Goal: Information Seeking & Learning: Find specific fact

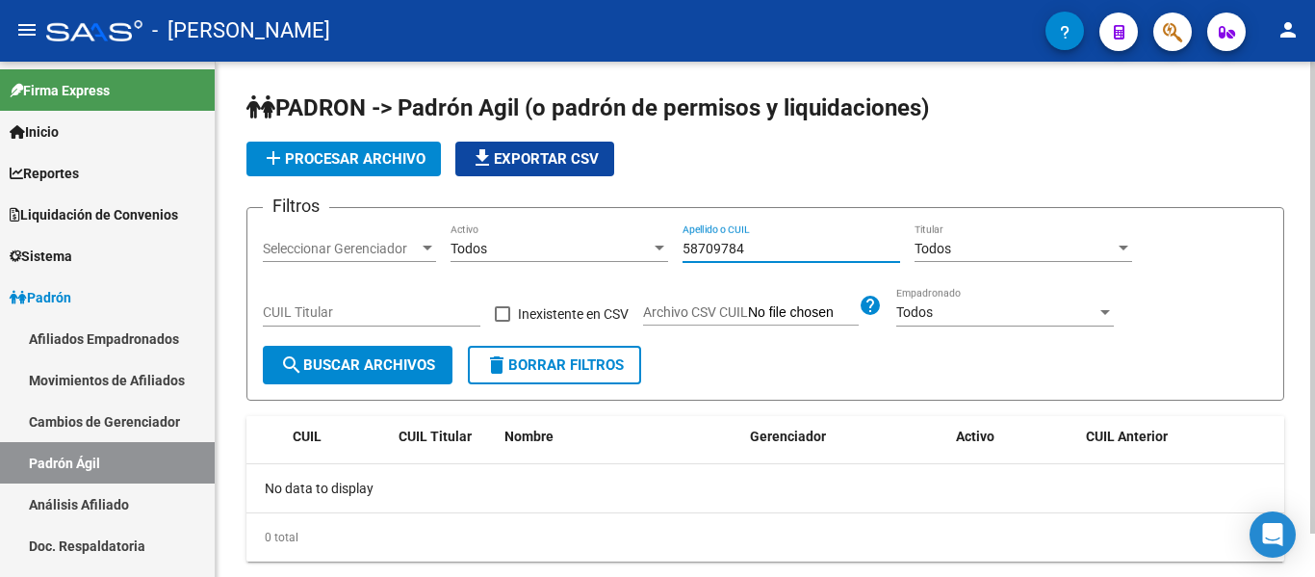
scroll to position [96, 0]
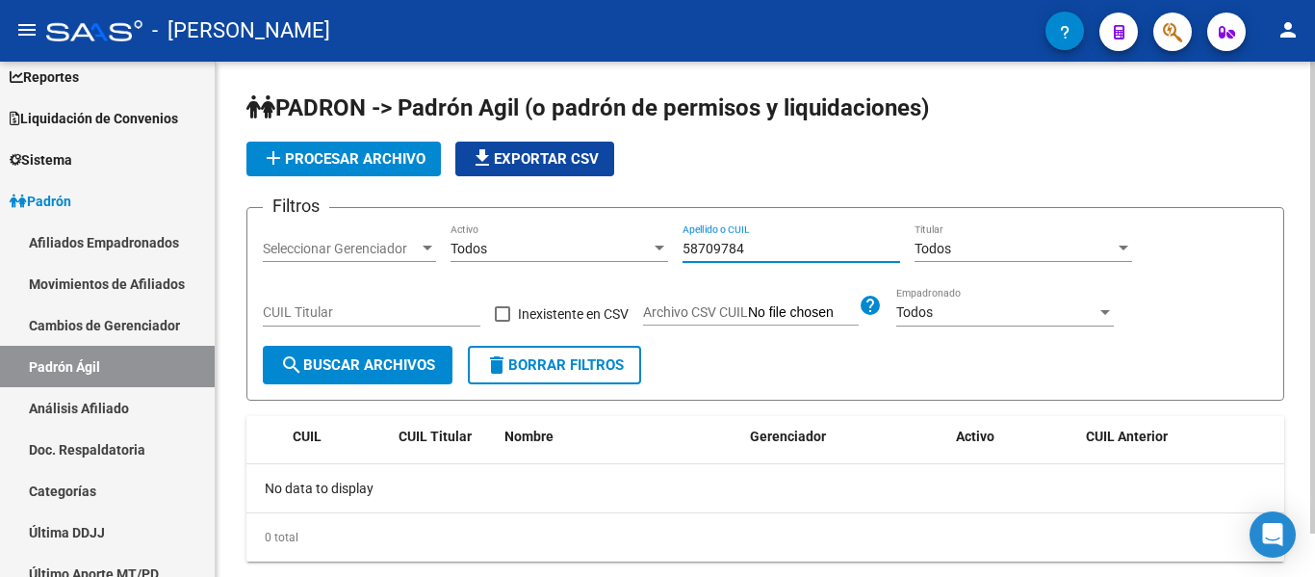
drag, startPoint x: 794, startPoint y: 252, endPoint x: 621, endPoint y: 246, distance: 173.5
click at [621, 246] on div "Filtros Seleccionar Gerenciador Seleccionar Gerenciador Todos Activo 58709784 A…" at bounding box center [765, 284] width 1005 height 122
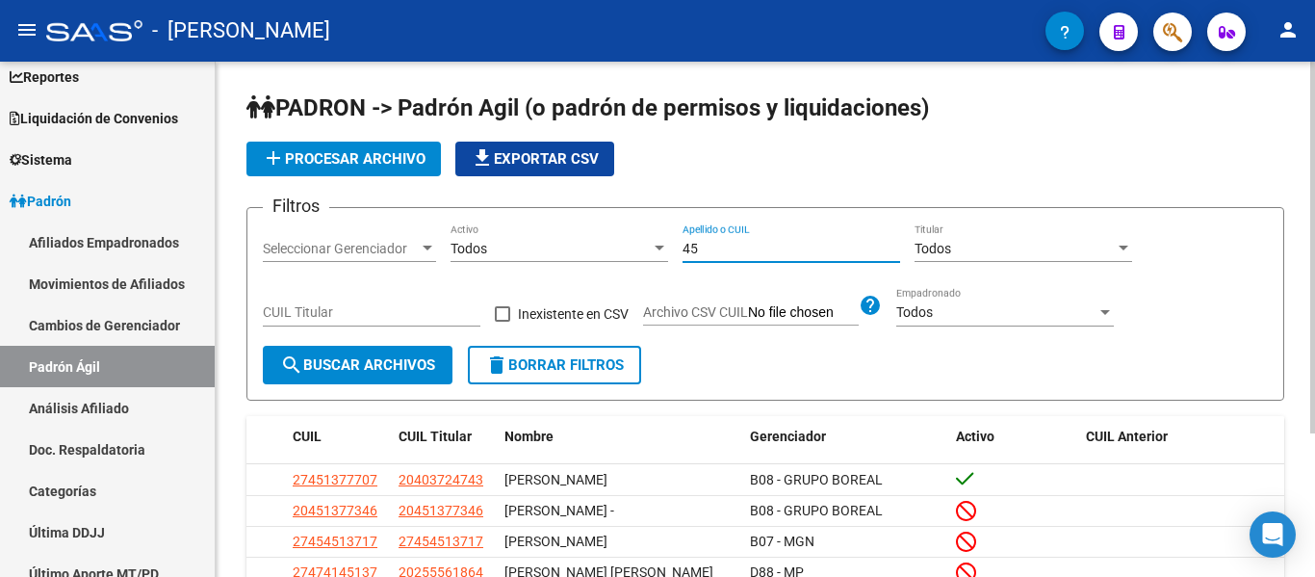
type input "4"
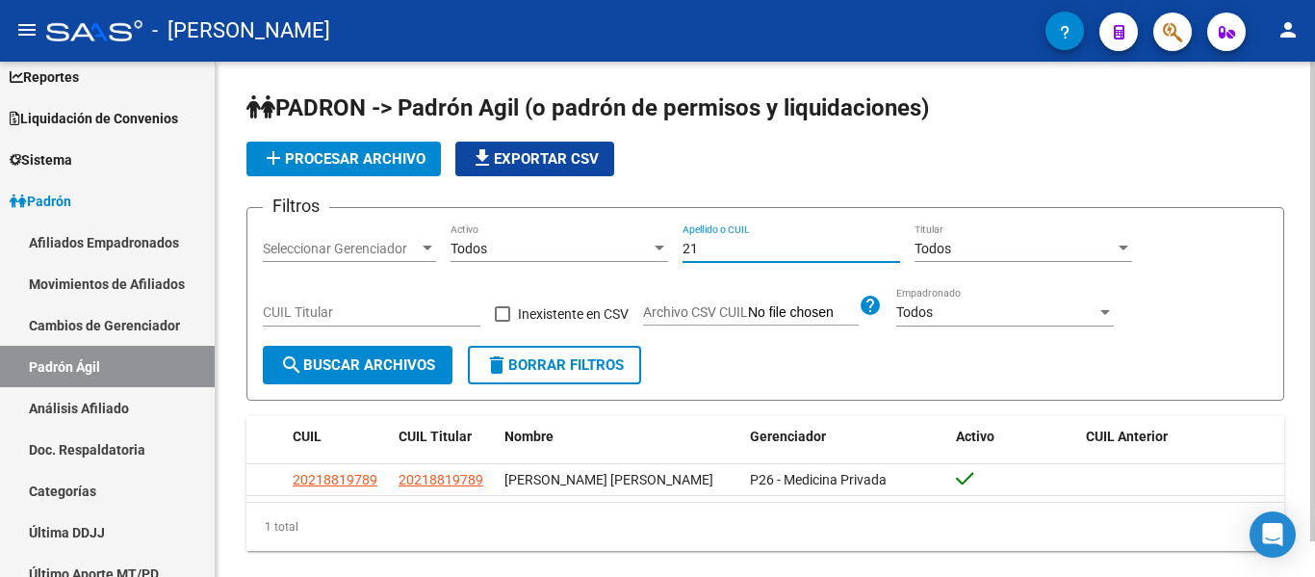
type input "2"
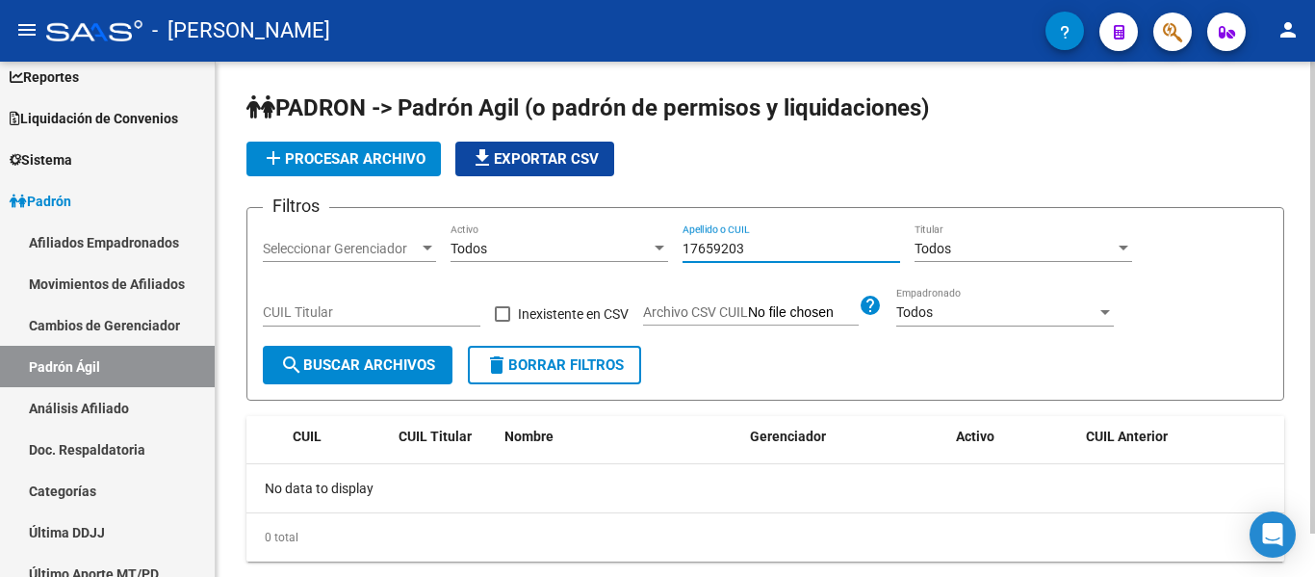
drag, startPoint x: 772, startPoint y: 250, endPoint x: 694, endPoint y: 243, distance: 78.4
click at [694, 243] on input "17659203" at bounding box center [792, 249] width 218 height 16
type input "1"
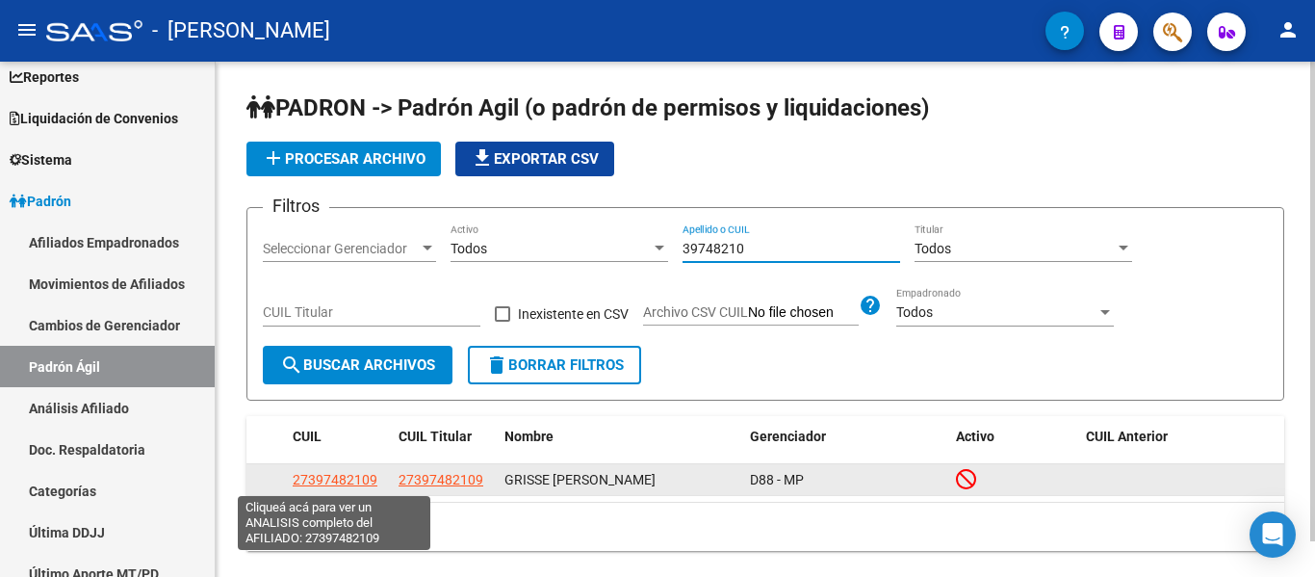
type input "39748210"
click at [349, 477] on span "27397482109" at bounding box center [335, 479] width 85 height 15
type textarea "27397482109"
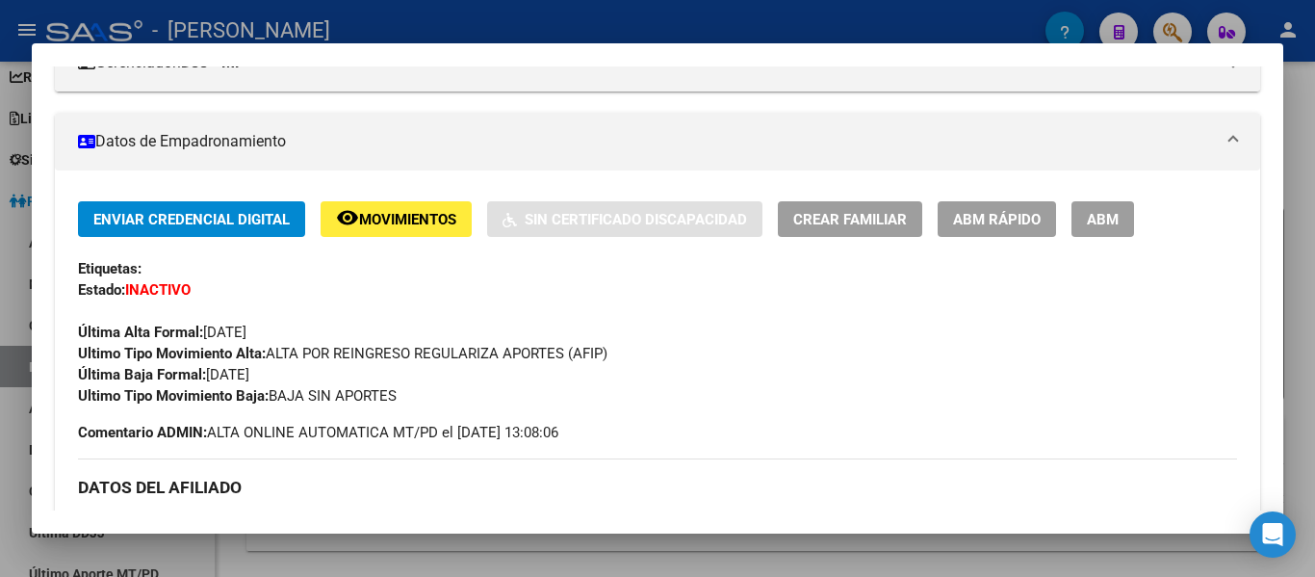
scroll to position [0, 0]
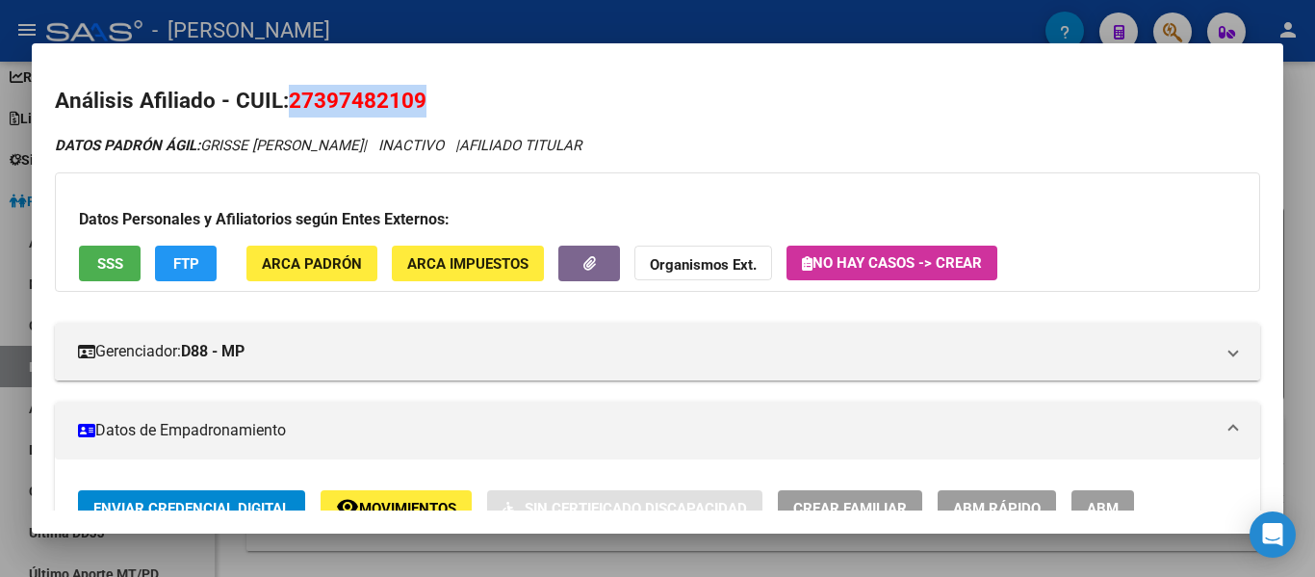
drag, startPoint x: 288, startPoint y: 105, endPoint x: 424, endPoint y: 91, distance: 136.4
click at [437, 91] on h2 "Análisis Afiliado - CUIL: 27397482109" at bounding box center [658, 101] width 1206 height 33
copy span "27397482109"
click at [587, 21] on div at bounding box center [657, 288] width 1315 height 577
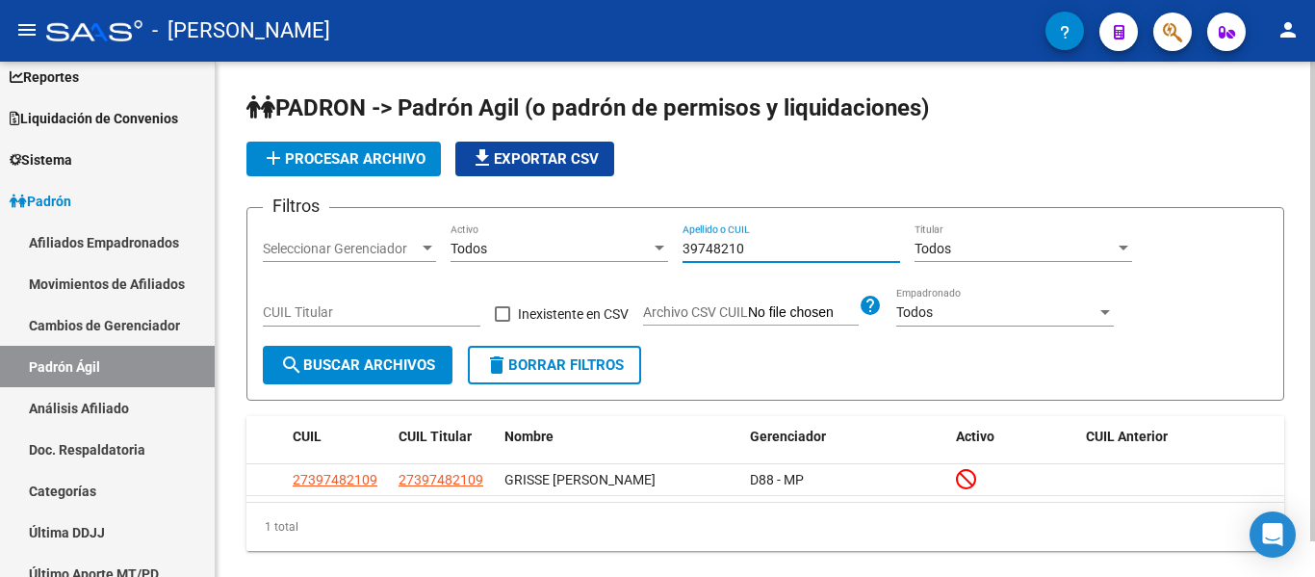
drag, startPoint x: 787, startPoint y: 248, endPoint x: 606, endPoint y: 262, distance: 181.5
click at [608, 262] on div "Filtros Seleccionar Gerenciador Seleccionar Gerenciador Todos Activo 39748210 A…" at bounding box center [765, 284] width 1005 height 122
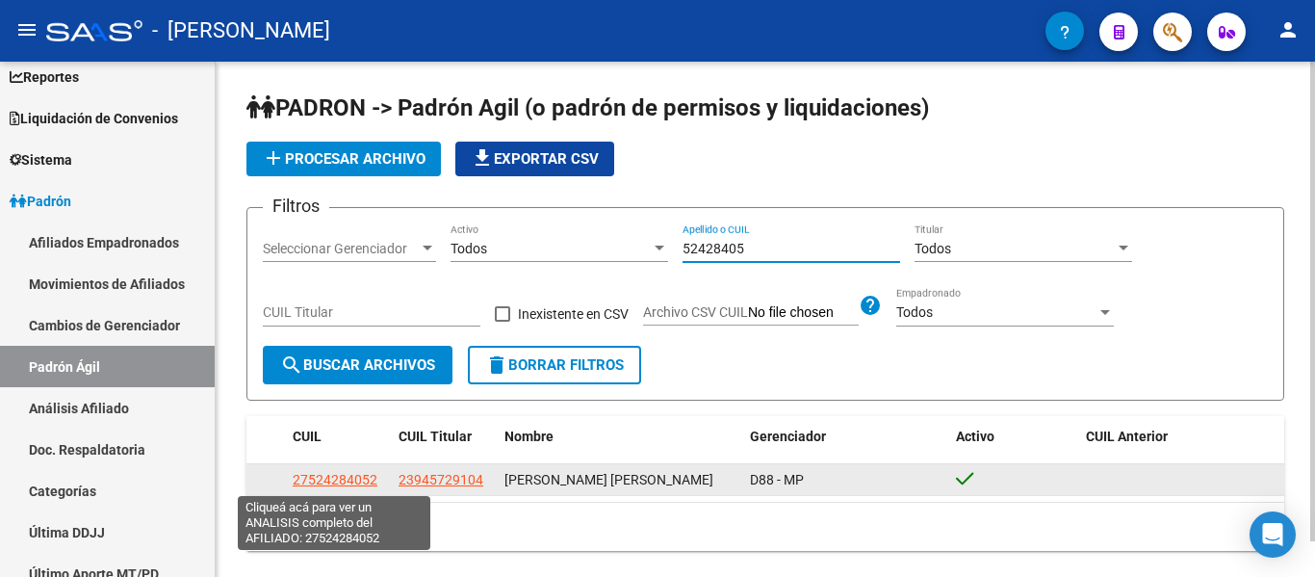
type input "52428405"
click at [350, 483] on span "27524284052" at bounding box center [335, 479] width 85 height 15
type textarea "27524284052"
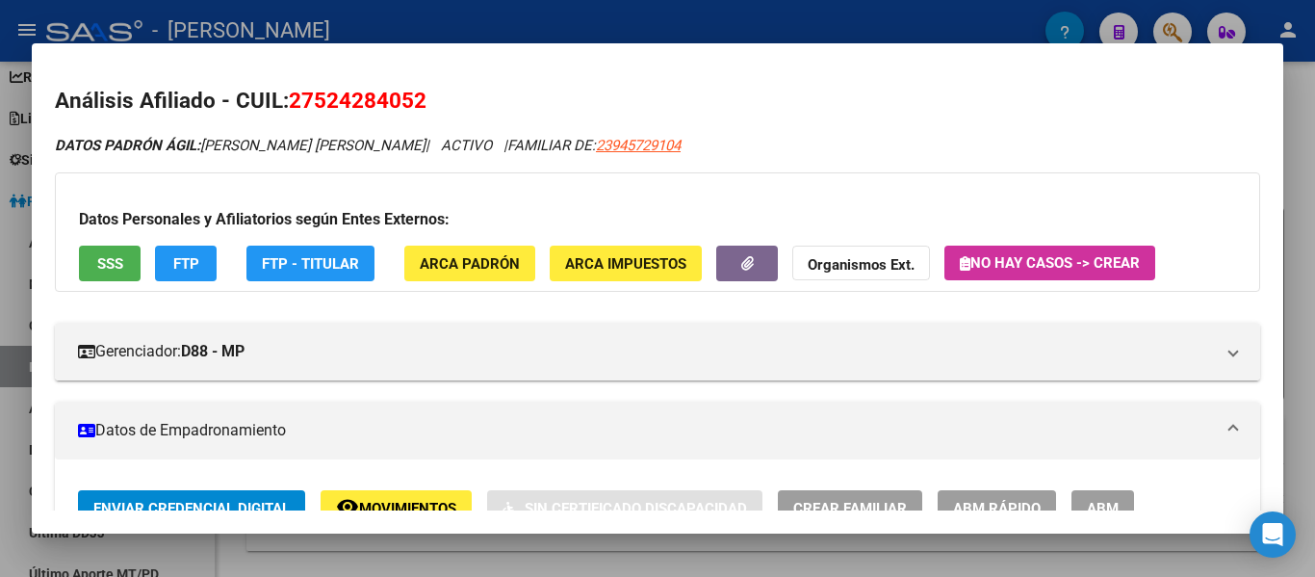
click at [538, 32] on div at bounding box center [657, 288] width 1315 height 577
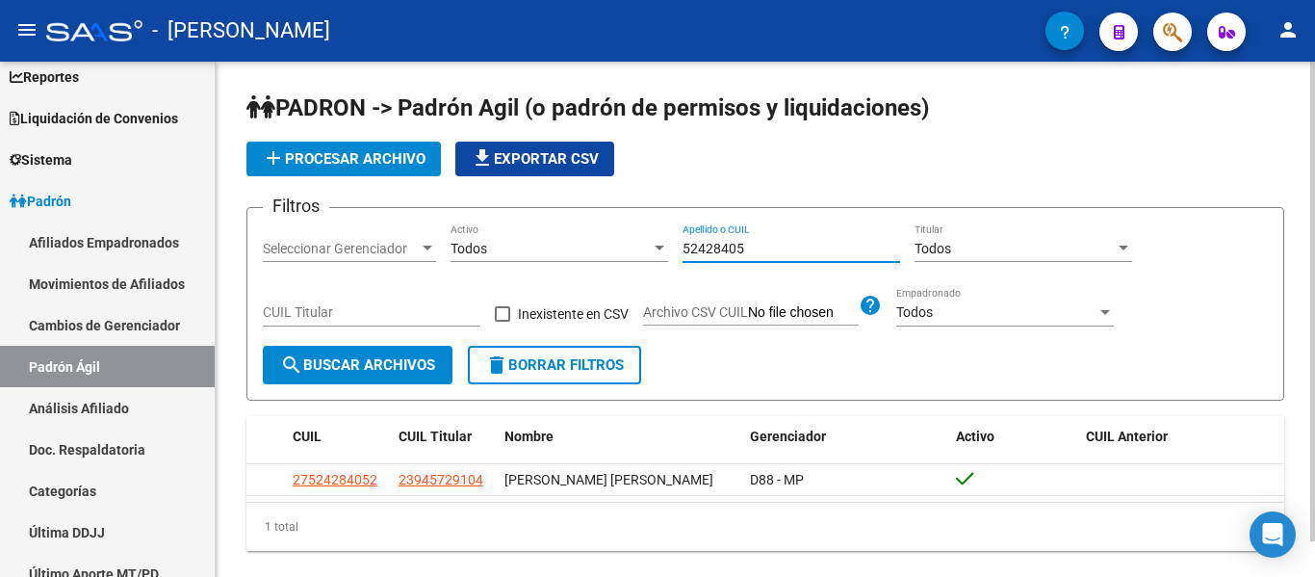
drag, startPoint x: 780, startPoint y: 249, endPoint x: 631, endPoint y: 253, distance: 149.3
click at [631, 253] on div "Filtros Seleccionar Gerenciador Seleccionar Gerenciador Todos Activo 52428405 A…" at bounding box center [765, 284] width 1005 height 122
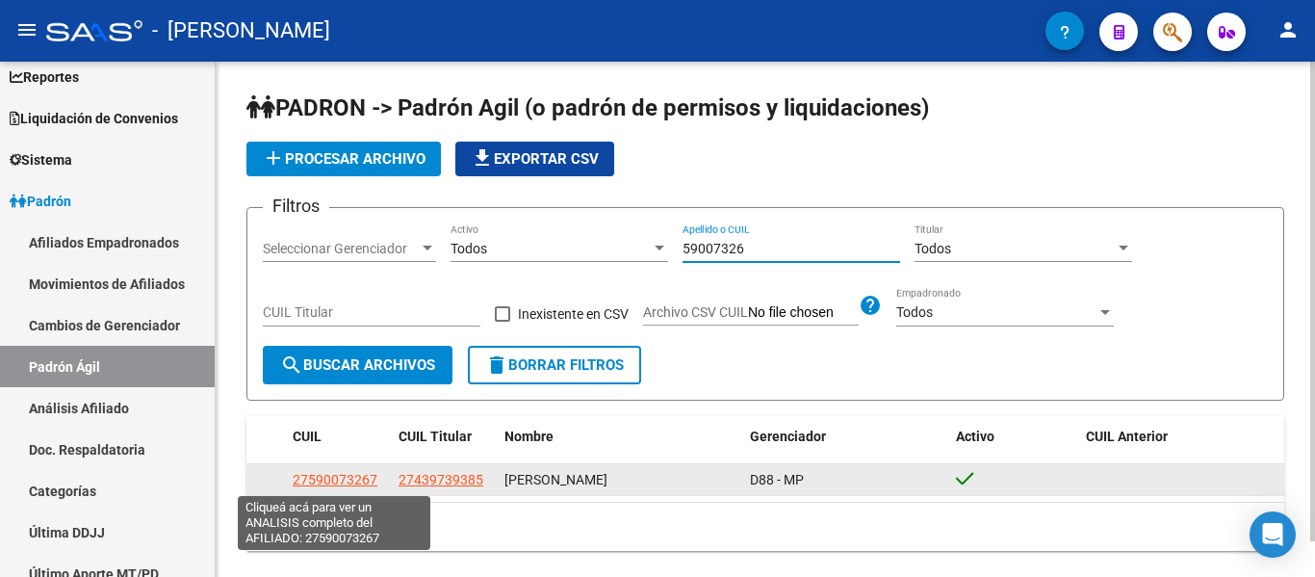
type input "59007326"
click at [361, 481] on span "27590073267" at bounding box center [335, 479] width 85 height 15
type textarea "27590073267"
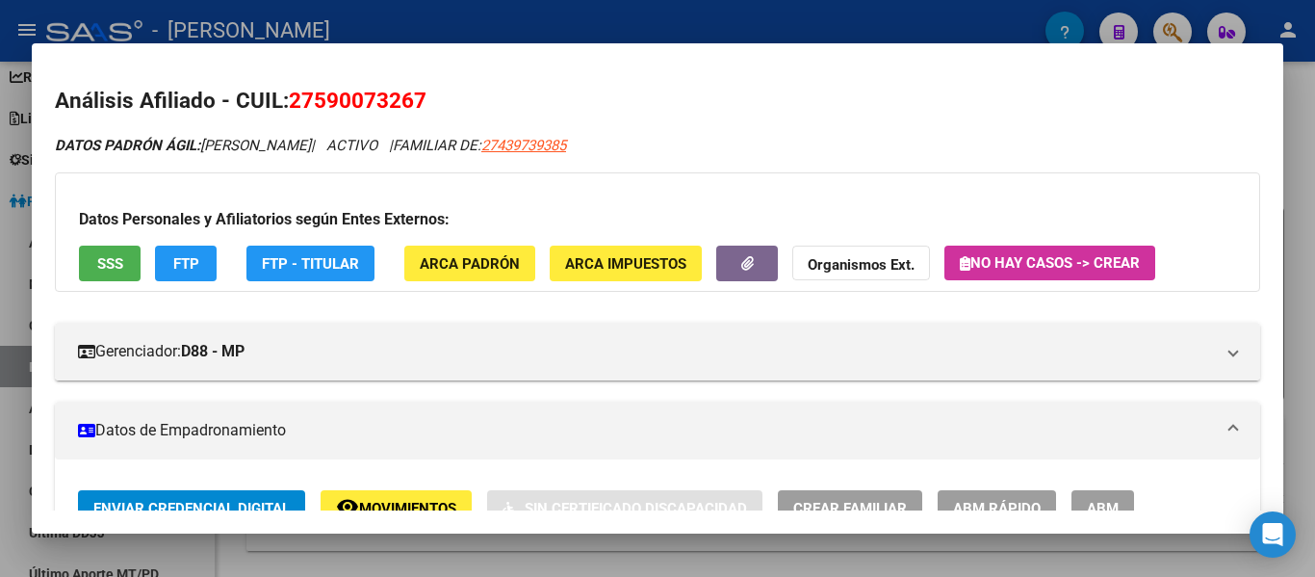
click at [375, 22] on div at bounding box center [657, 288] width 1315 height 577
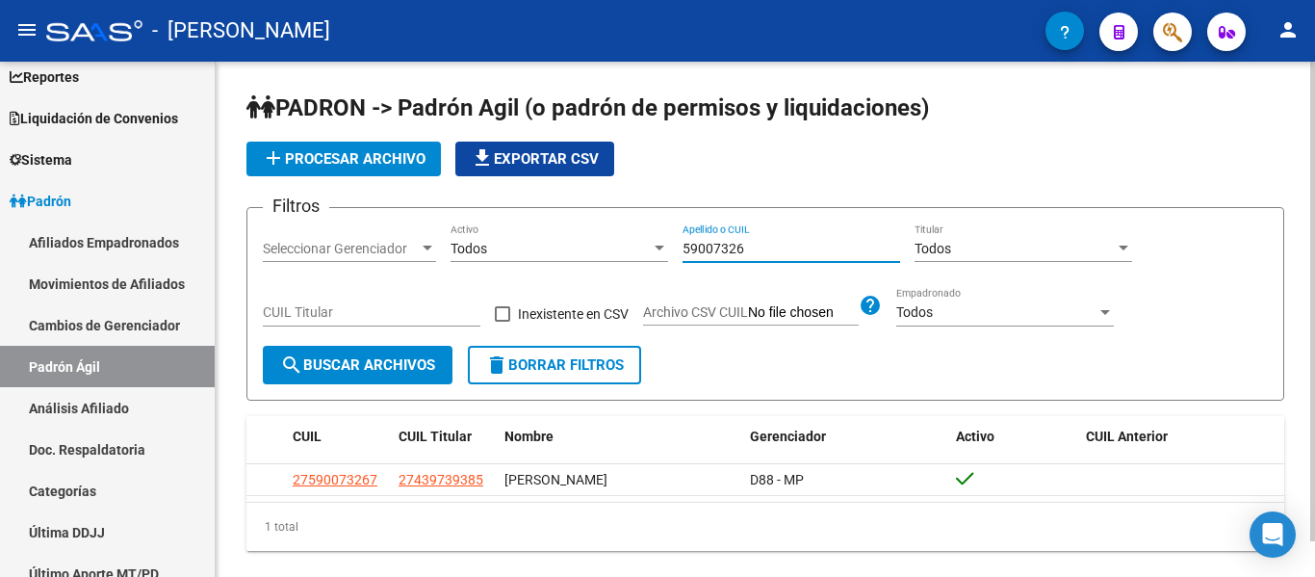
drag, startPoint x: 786, startPoint y: 247, endPoint x: 508, endPoint y: 237, distance: 277.5
click at [508, 237] on div "Filtros Seleccionar Gerenciador Seleccionar Gerenciador Todos Activo 59007326 A…" at bounding box center [765, 284] width 1005 height 122
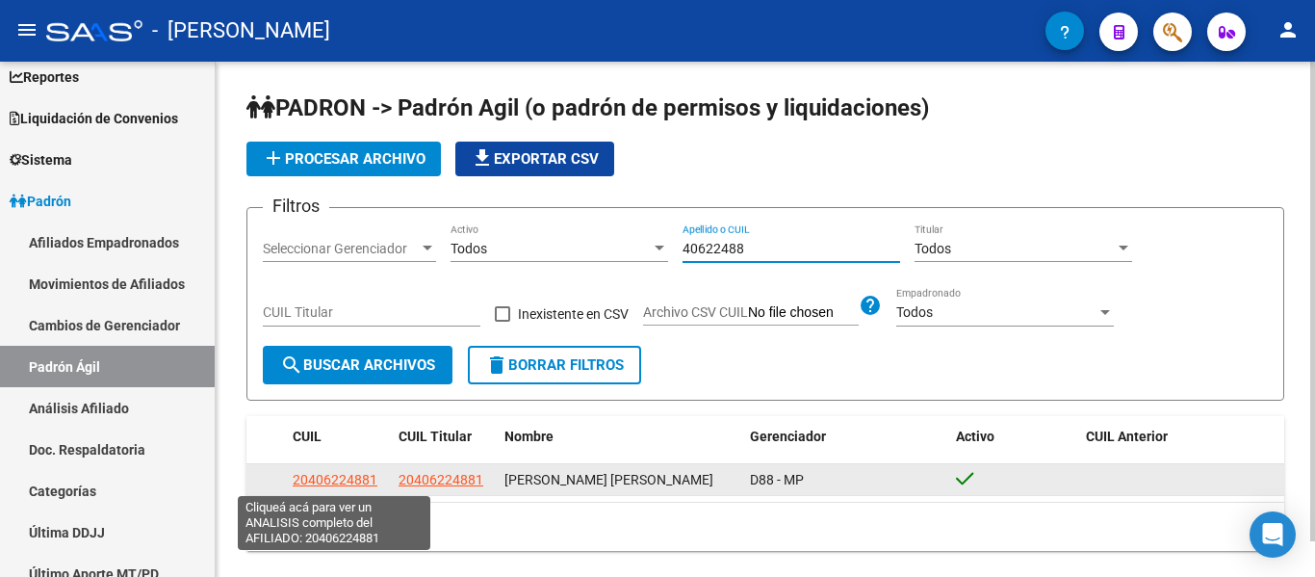
type input "40622488"
click at [310, 473] on span "20406224881" at bounding box center [335, 479] width 85 height 15
type textarea "20406224881"
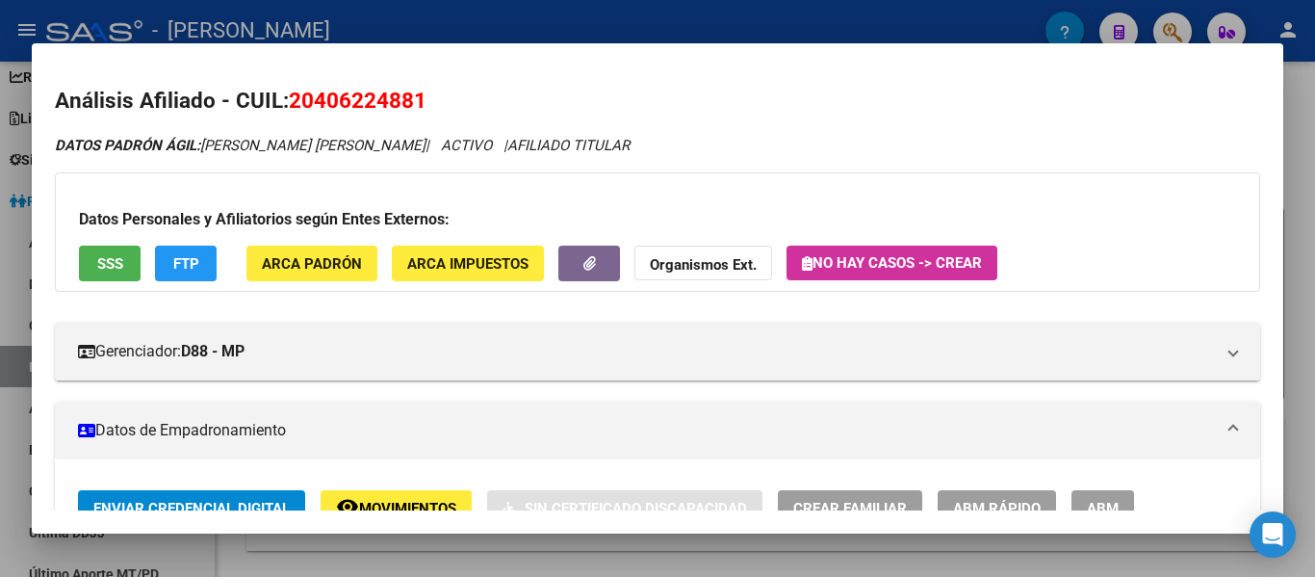
click at [754, 24] on div at bounding box center [657, 288] width 1315 height 577
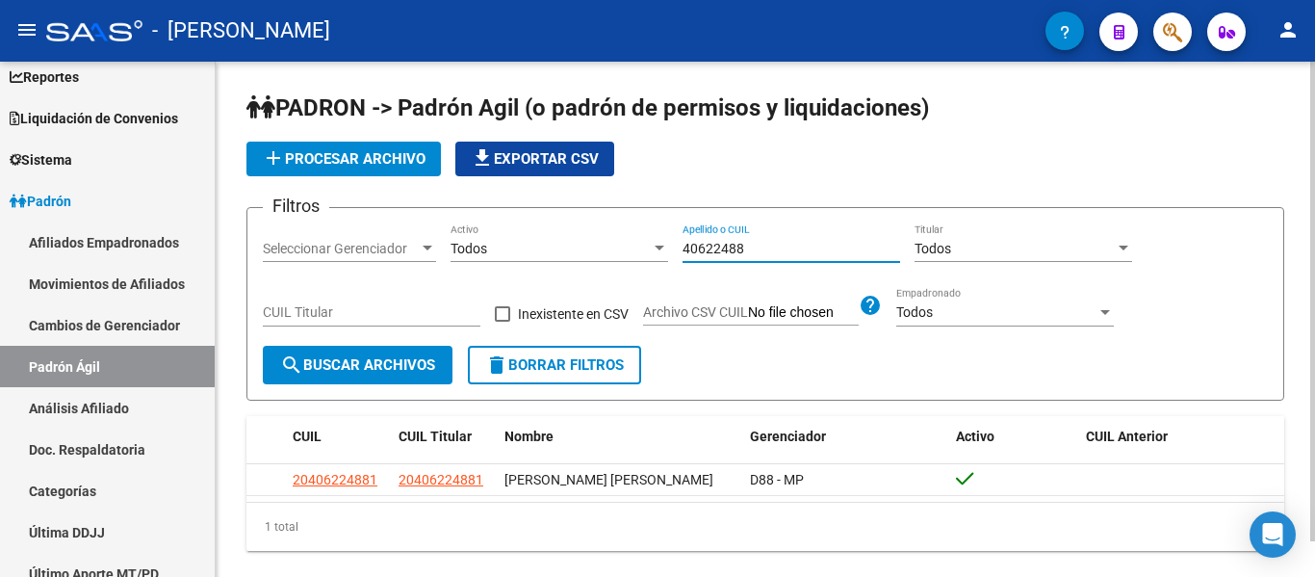
drag, startPoint x: 767, startPoint y: 243, endPoint x: 492, endPoint y: 281, distance: 278.1
click at [492, 281] on div "Filtros Seleccionar Gerenciador Seleccionar Gerenciador Todos Activo 40622488 A…" at bounding box center [765, 284] width 1005 height 122
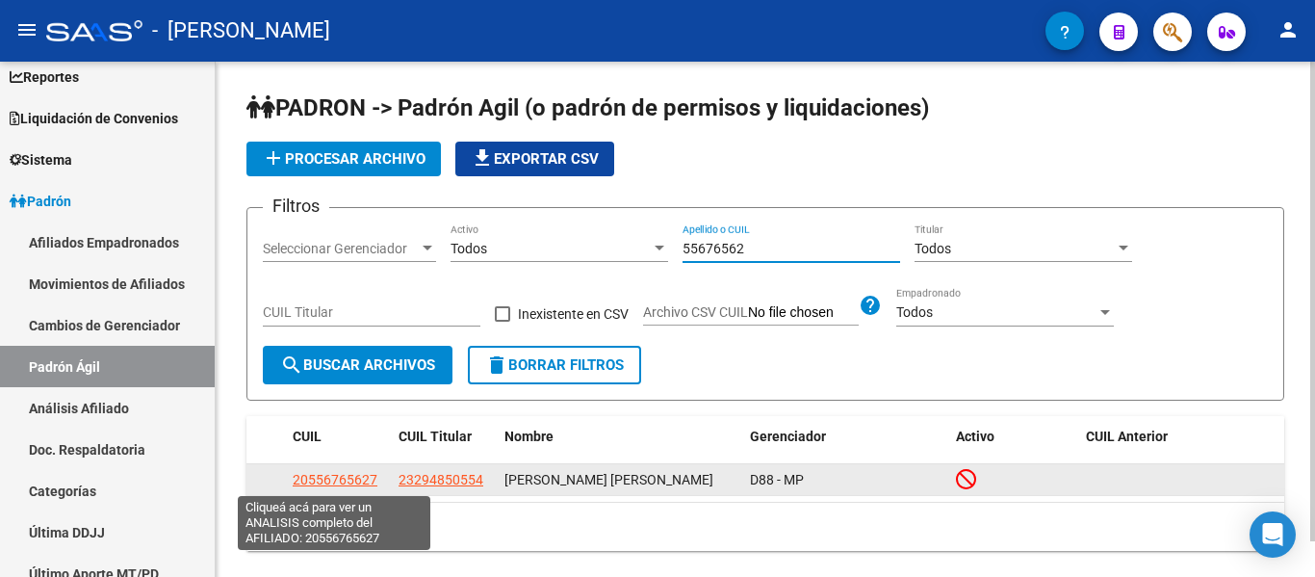
type input "55676562"
click at [321, 481] on span "20556765627" at bounding box center [335, 479] width 85 height 15
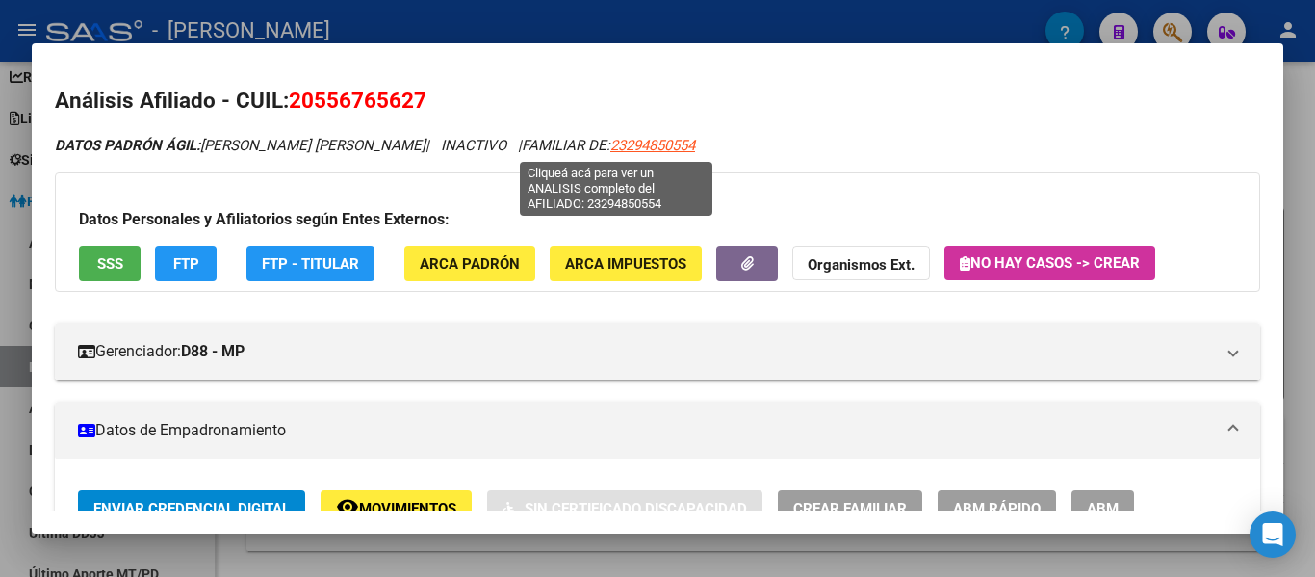
click at [611, 144] on span "23294850554" at bounding box center [653, 145] width 85 height 17
type textarea "23294850554"
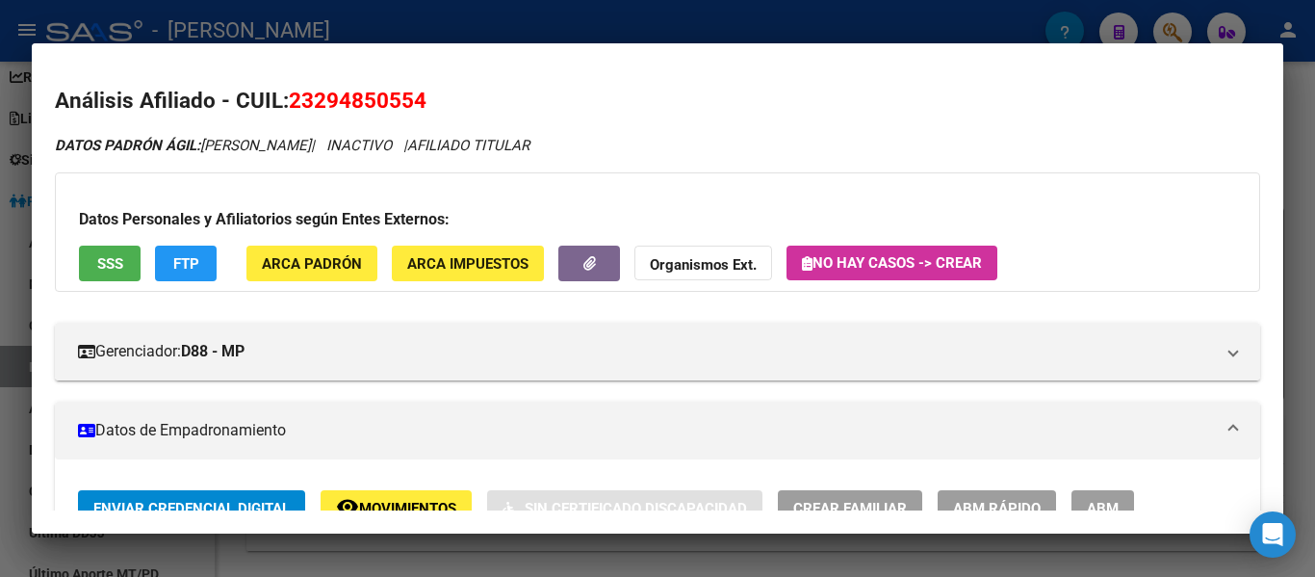
drag, startPoint x: 290, startPoint y: 99, endPoint x: 429, endPoint y: 94, distance: 139.7
click at [429, 94] on h2 "Análisis Afiliado - CUIL: 23294850554" at bounding box center [658, 101] width 1206 height 33
copy span "23294850554"
